Goal: Task Accomplishment & Management: Use online tool/utility

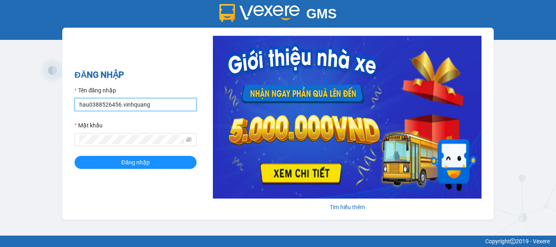
click at [121, 105] on input "hau0388526456.vinhquang" at bounding box center [135, 104] width 122 height 13
type input "thin0969863140.vinhquang"
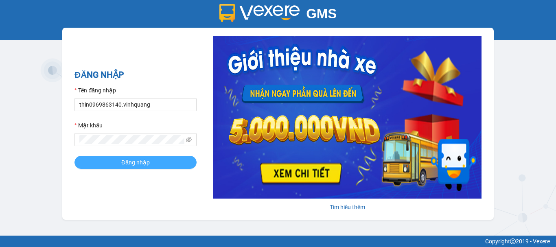
click at [122, 166] on span "Đăng nhập" at bounding box center [135, 162] width 28 height 9
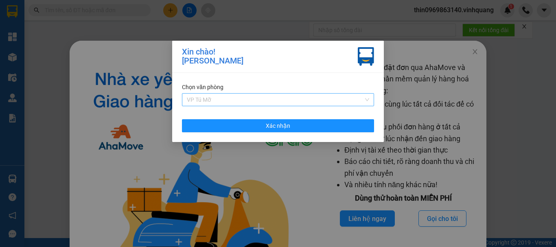
click at [210, 101] on span "VP Tú Mỡ" at bounding box center [278, 100] width 182 height 12
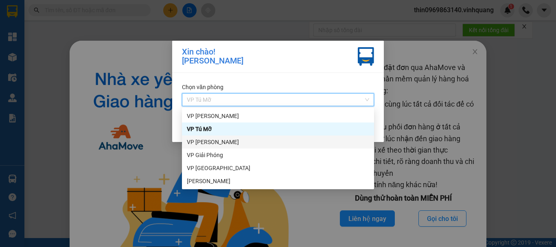
click at [210, 144] on div "VP [PERSON_NAME]" at bounding box center [278, 141] width 182 height 9
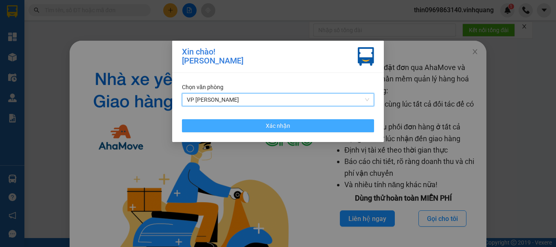
click at [216, 129] on button "Xác nhận" at bounding box center [278, 125] width 192 height 13
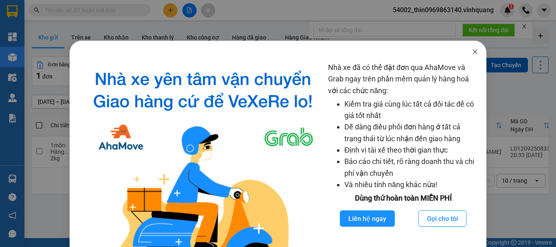
click at [471, 50] on icon "close" at bounding box center [474, 51] width 7 height 7
